Goal: Task Accomplishment & Management: Use online tool/utility

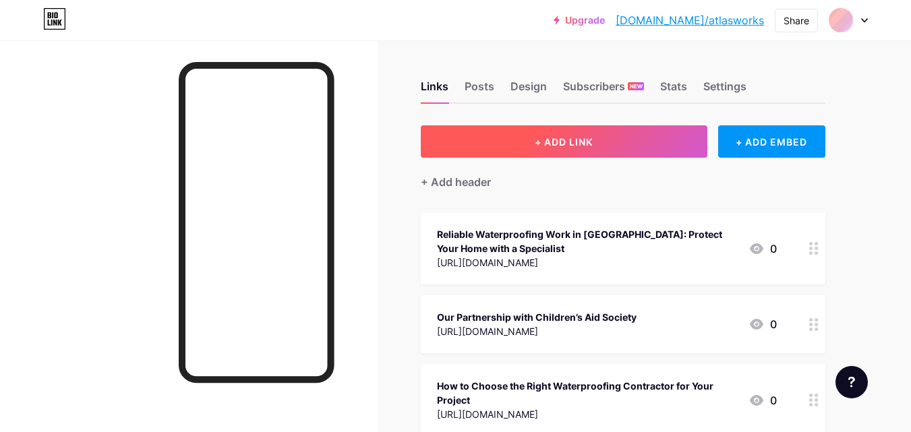
click at [572, 140] on span "+ ADD LINK" at bounding box center [564, 141] width 58 height 11
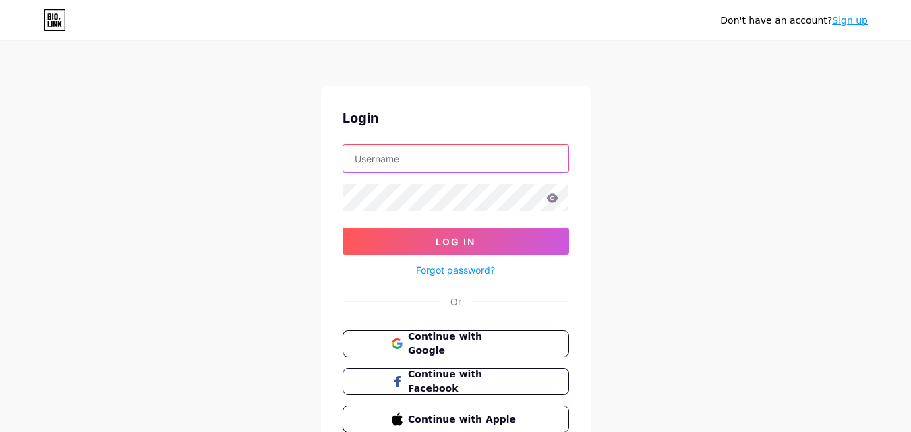
click at [389, 160] on input "text" at bounding box center [455, 158] width 225 height 27
paste input "atlasworks"
type input "atlasworks"
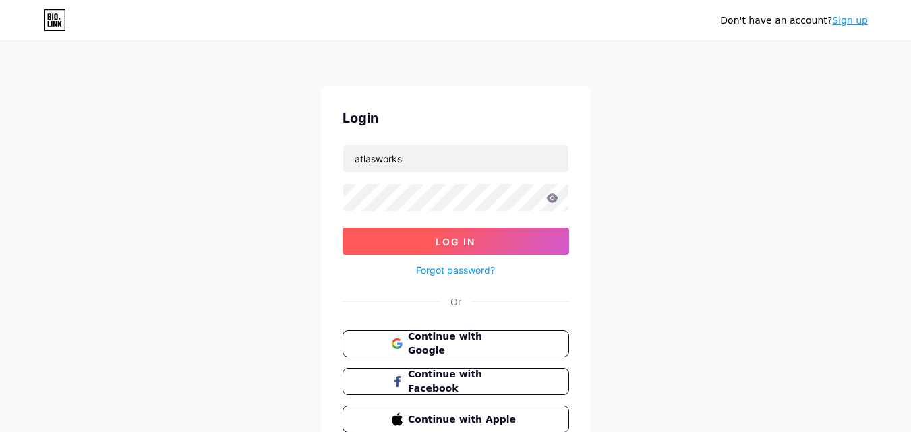
click at [440, 239] on span "Log In" at bounding box center [456, 241] width 40 height 11
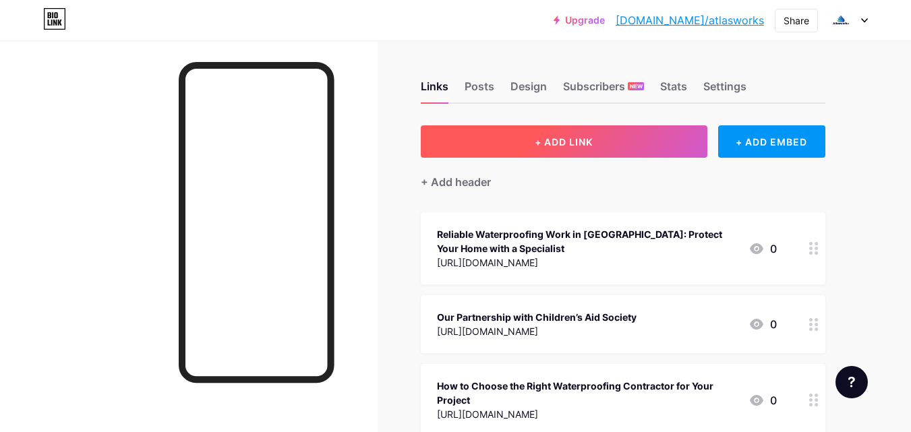
click at [561, 138] on span "+ ADD LINK" at bounding box center [564, 141] width 58 height 11
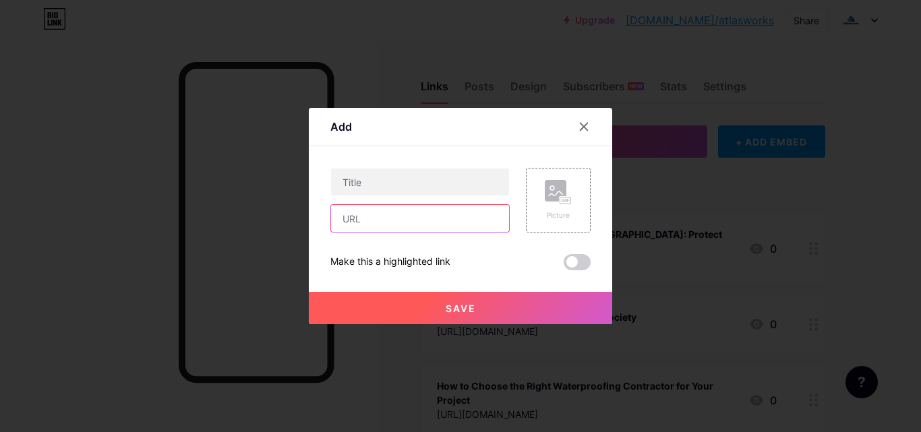
click at [365, 221] on input "text" at bounding box center [420, 218] width 178 height 27
paste input "[URL][DOMAIN_NAME]"
type input "[URL][DOMAIN_NAME]"
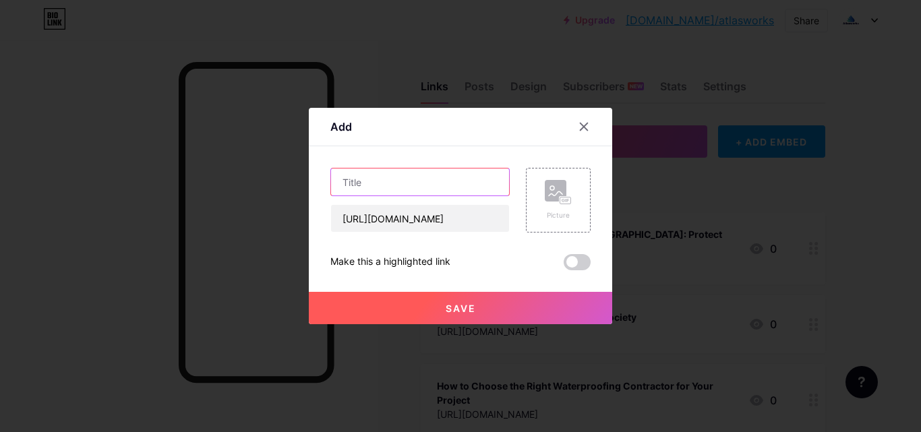
click at [364, 181] on input "text" at bounding box center [420, 182] width 178 height 27
paste input "My Ceiling is Leaking! Your 5-Step Action Plan for ceiling leak in [GEOGRAPHIC_…"
type input "My Ceiling is Leaking! Your 5-Step Action Plan for ceiling leak in [GEOGRAPHIC_…"
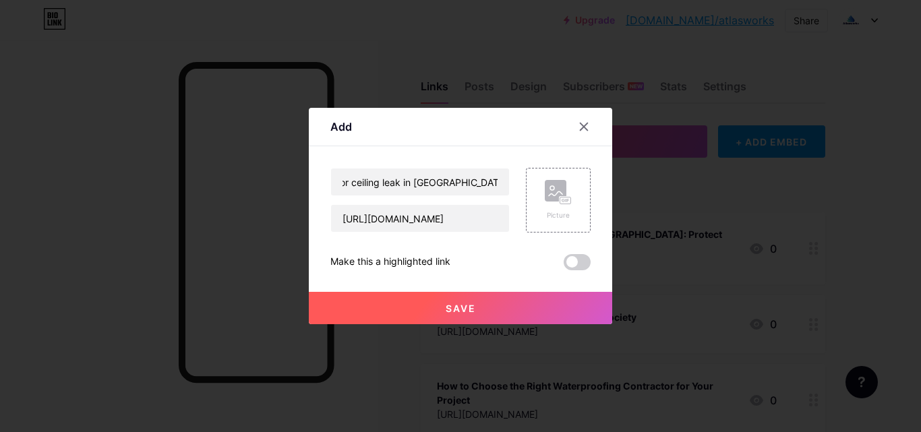
click at [446, 303] on span "Save" at bounding box center [461, 308] width 30 height 11
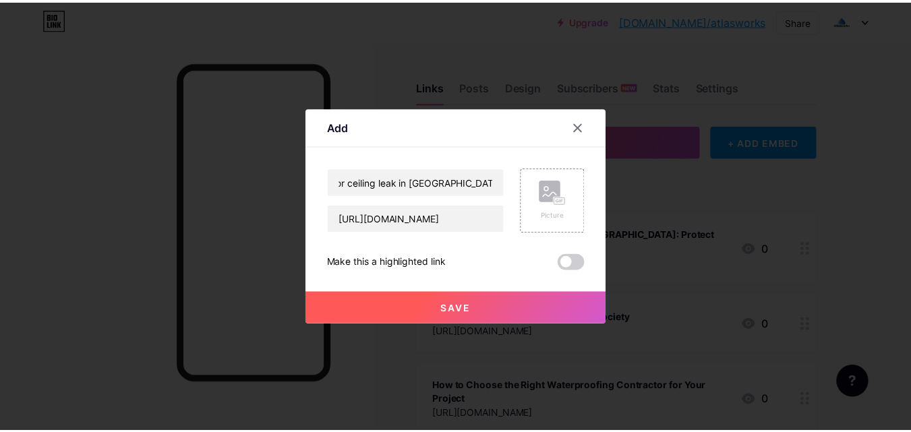
scroll to position [0, 0]
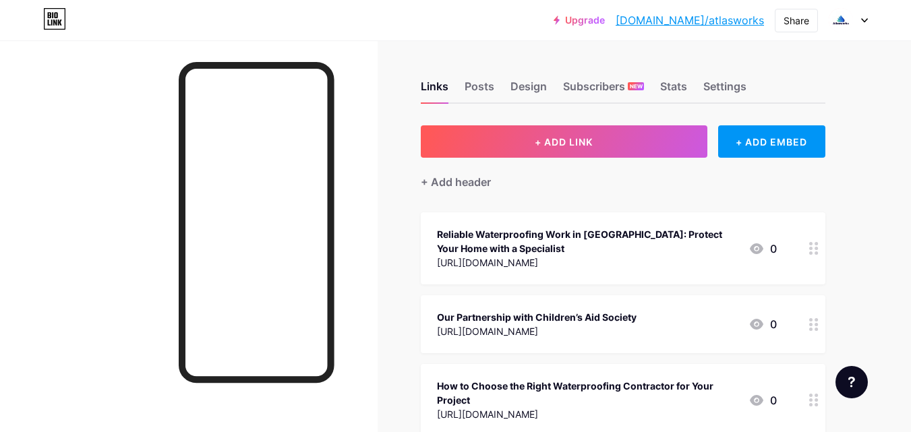
click at [721, 21] on link "[DOMAIN_NAME]/atlasworks" at bounding box center [690, 20] width 148 height 16
